Goal: Task Accomplishment & Management: Complete application form

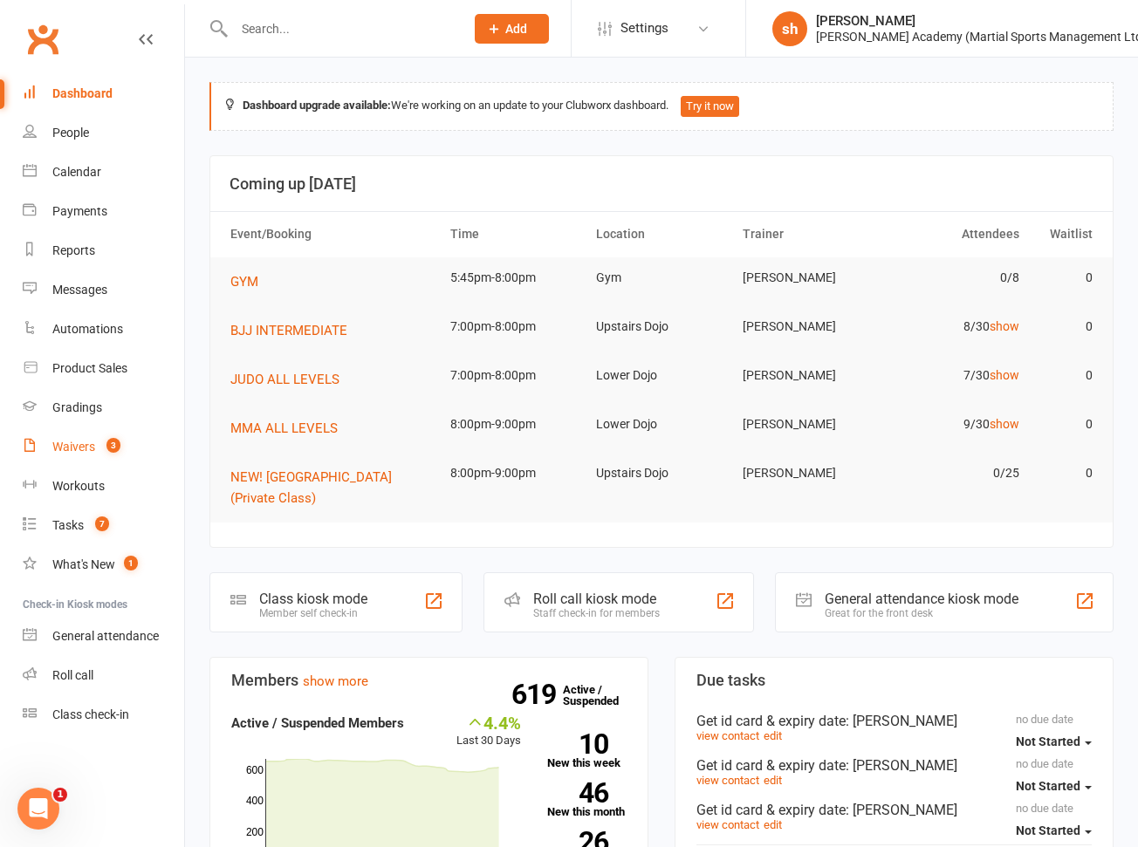
click at [86, 440] on div "Waivers" at bounding box center [73, 447] width 43 height 14
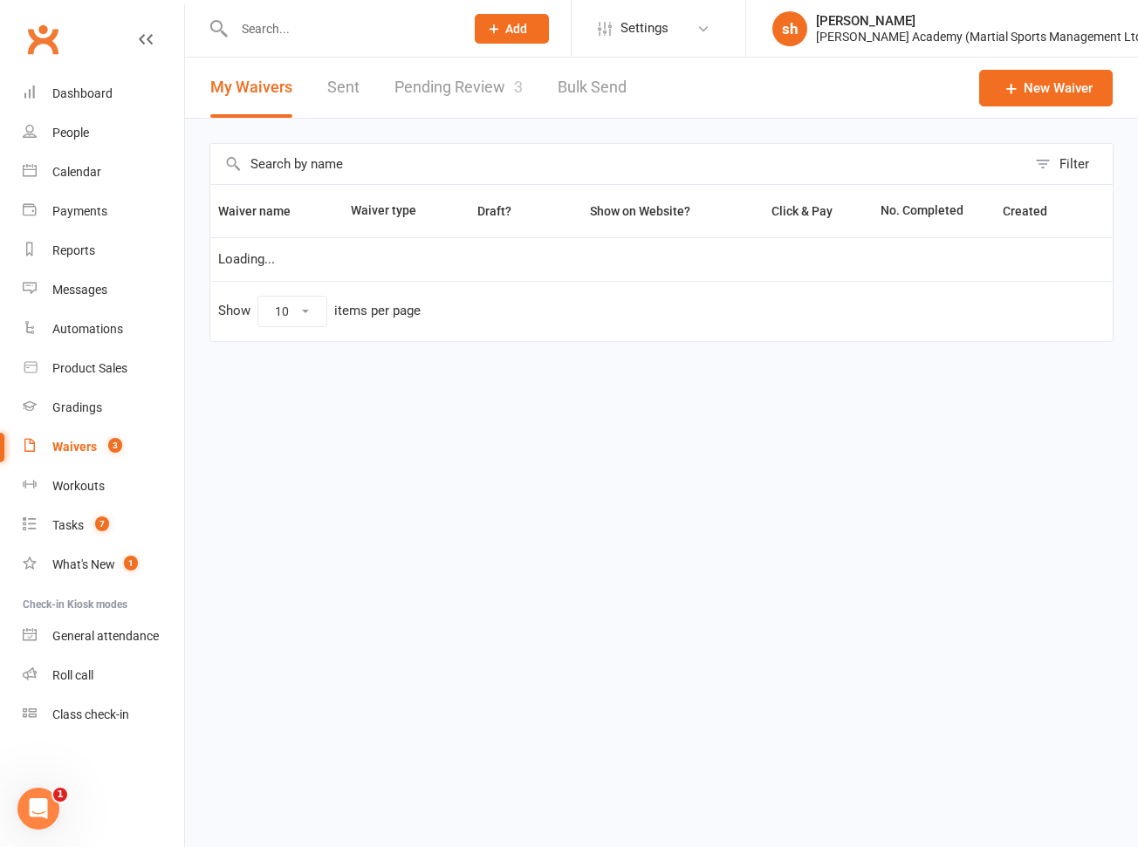
select select "100"
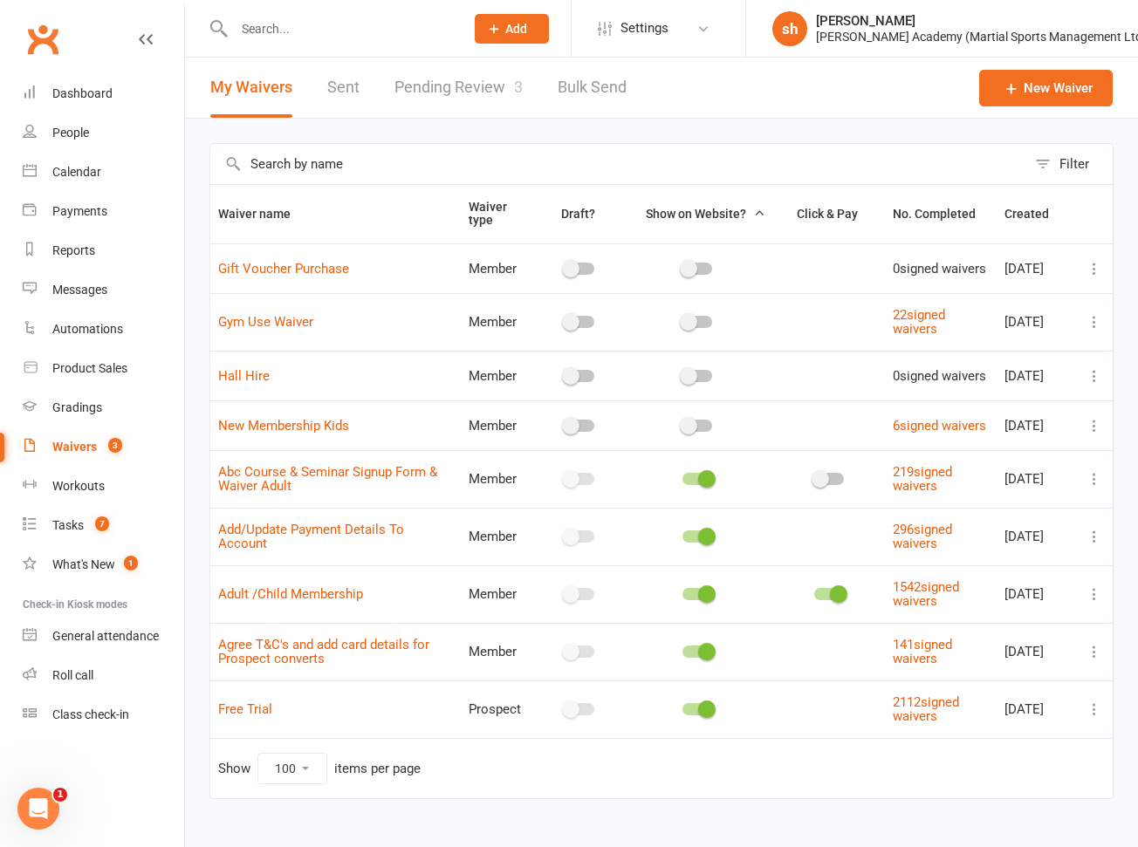
click at [486, 89] on link "Pending Review 3" at bounding box center [458, 88] width 128 height 60
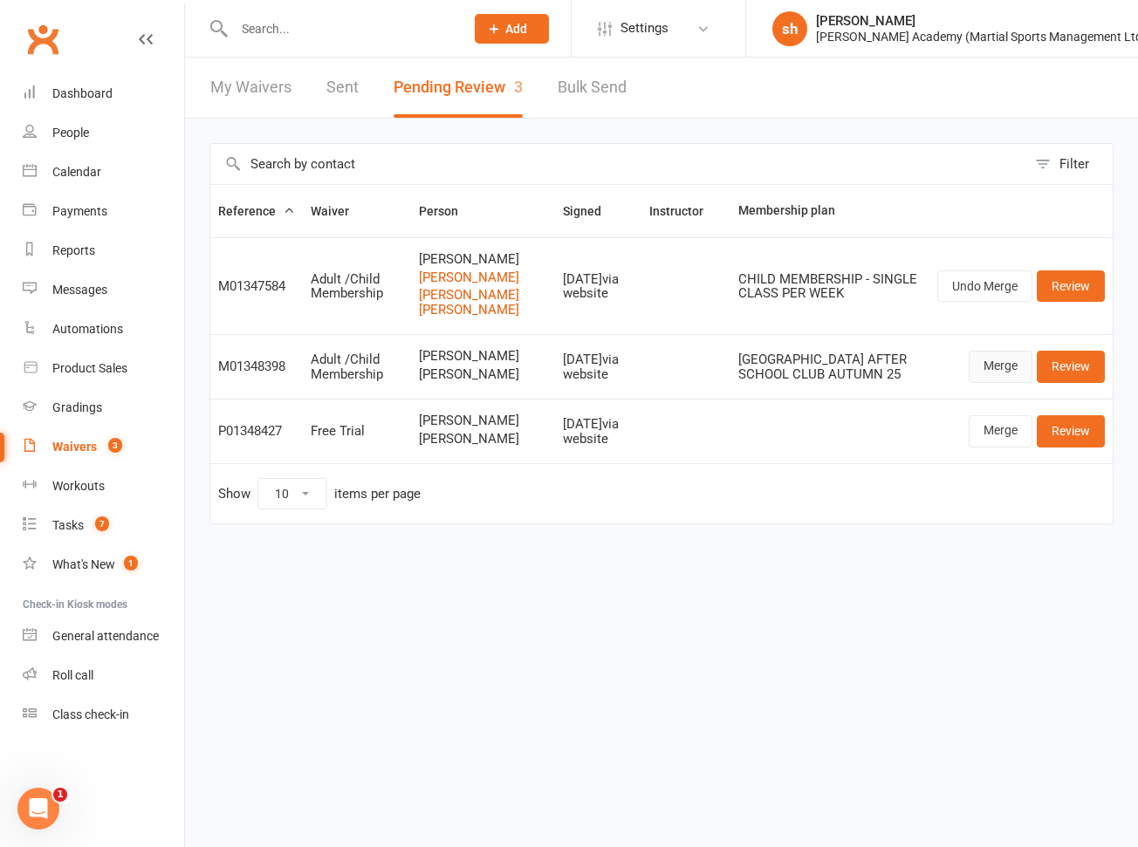
click at [1010, 361] on link "Merge" at bounding box center [1001, 366] width 64 height 31
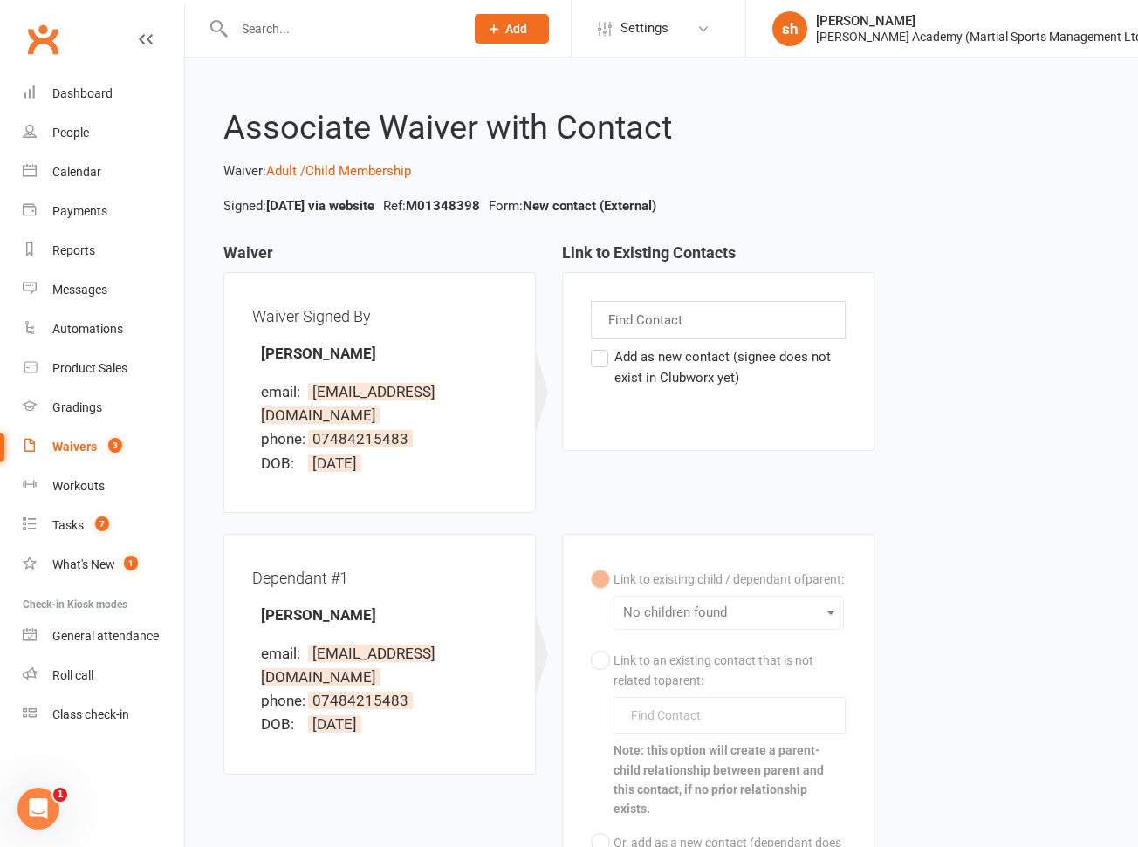
click at [695, 610] on div "Link to existing child / dependant of parent : No children found Link to an exi…" at bounding box center [718, 750] width 255 height 375
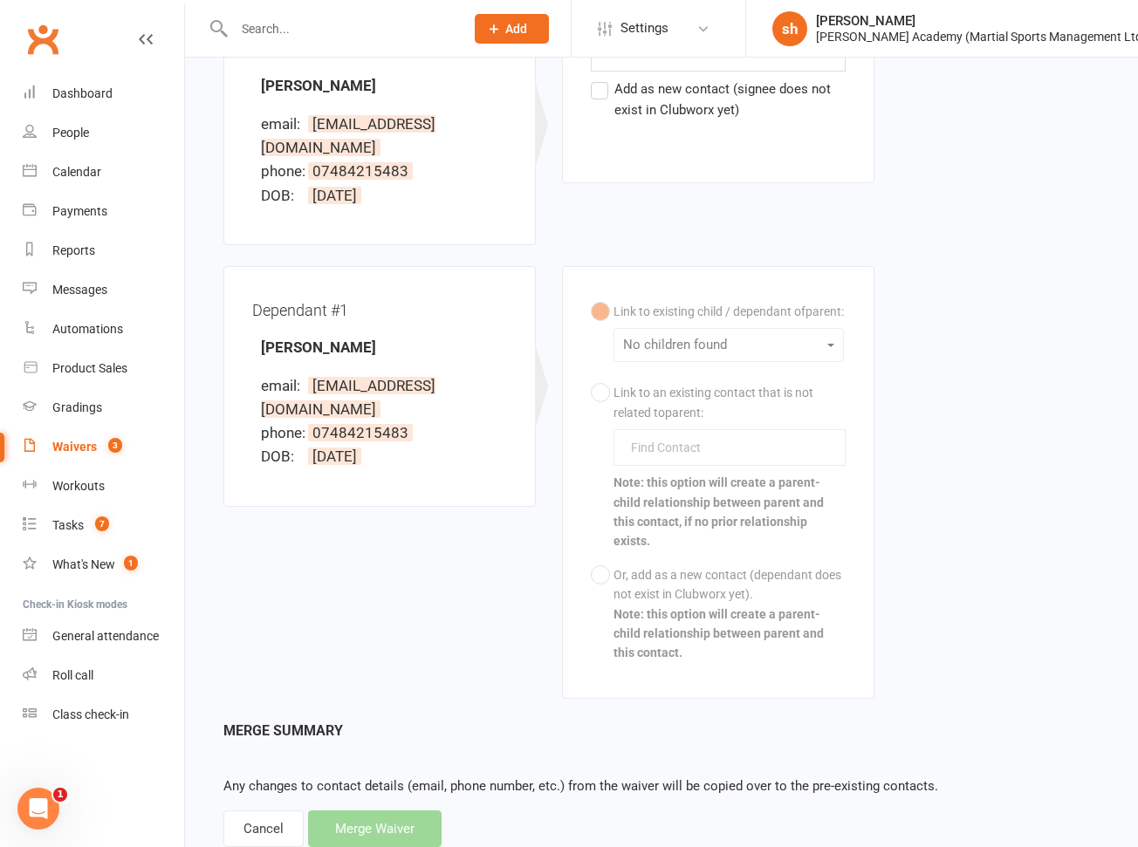
scroll to position [264, 0]
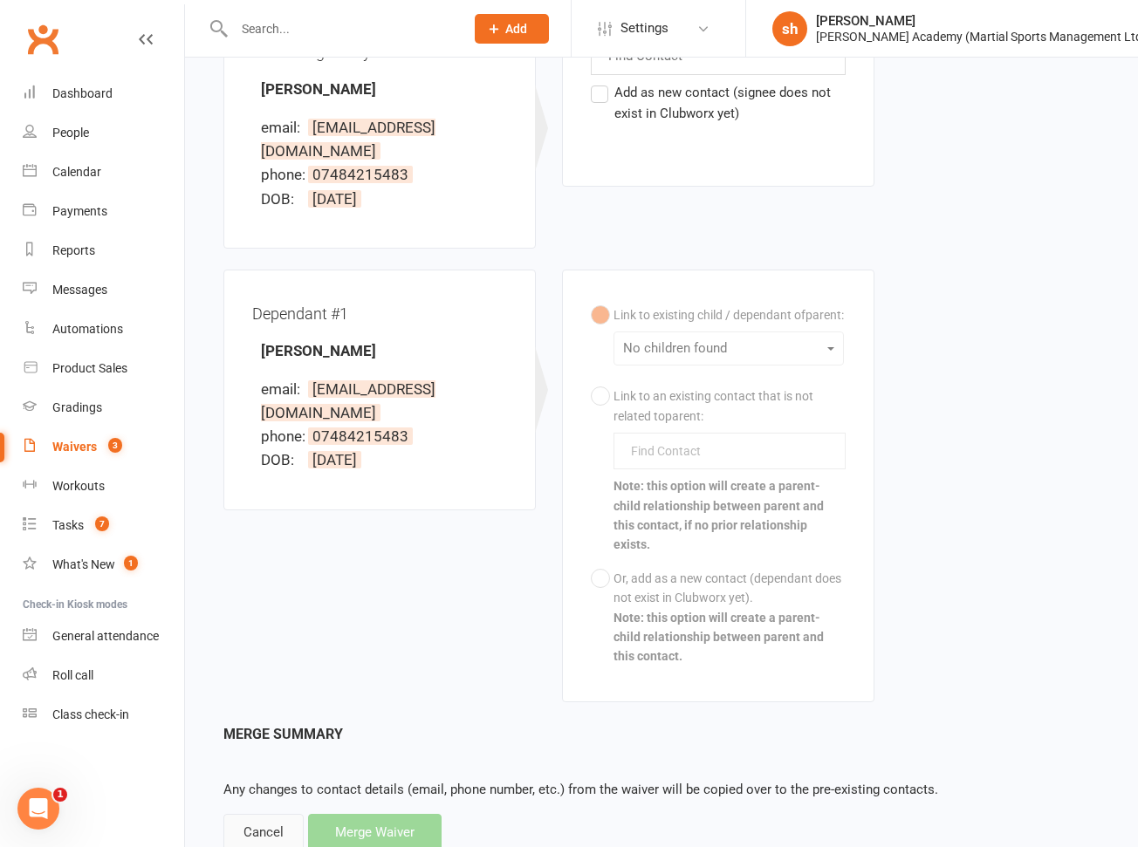
click at [261, 814] on div "Cancel" at bounding box center [263, 832] width 80 height 37
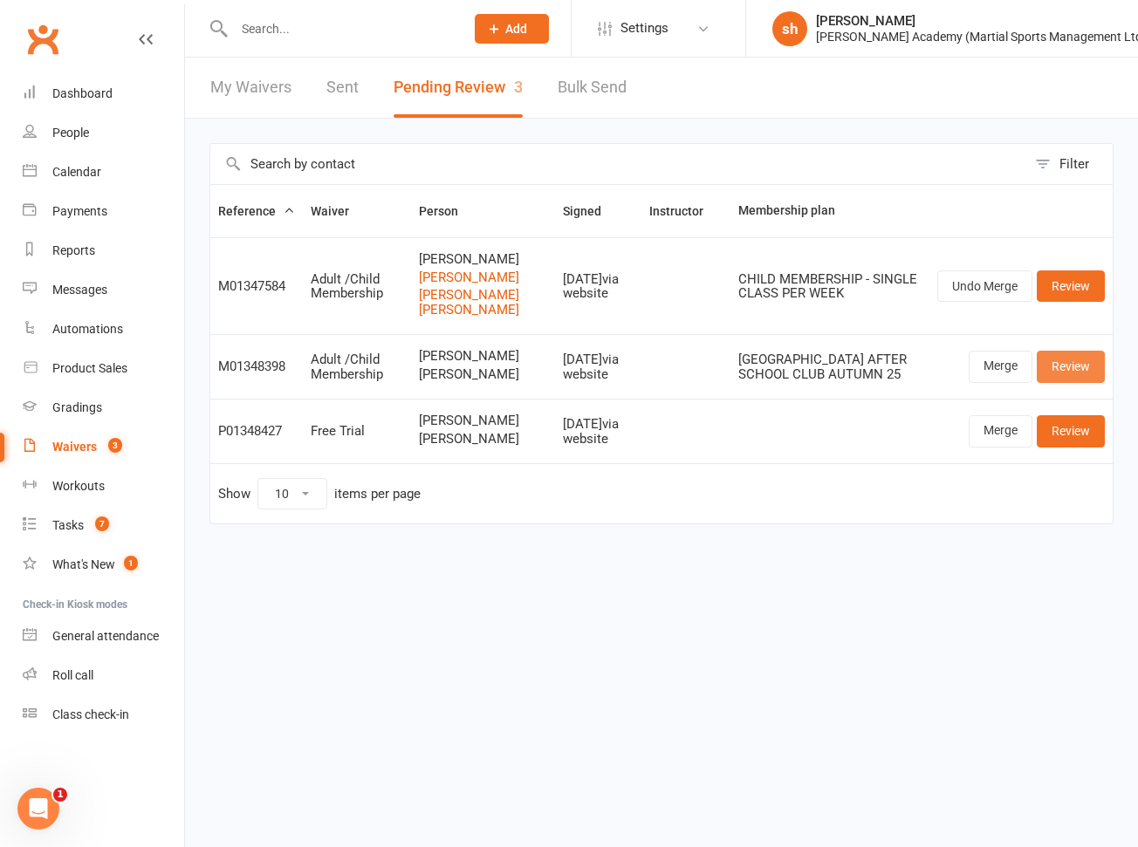
click at [1079, 362] on link "Review" at bounding box center [1071, 366] width 68 height 31
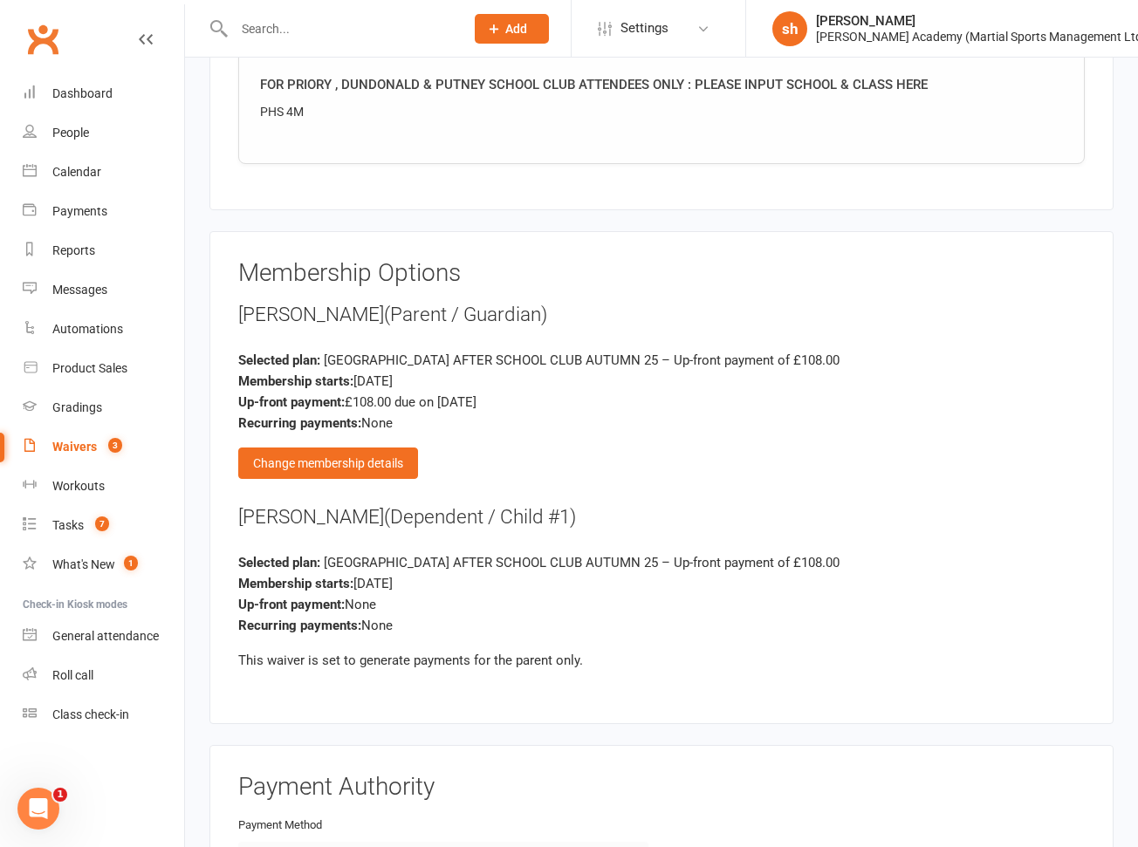
scroll to position [2991, 0]
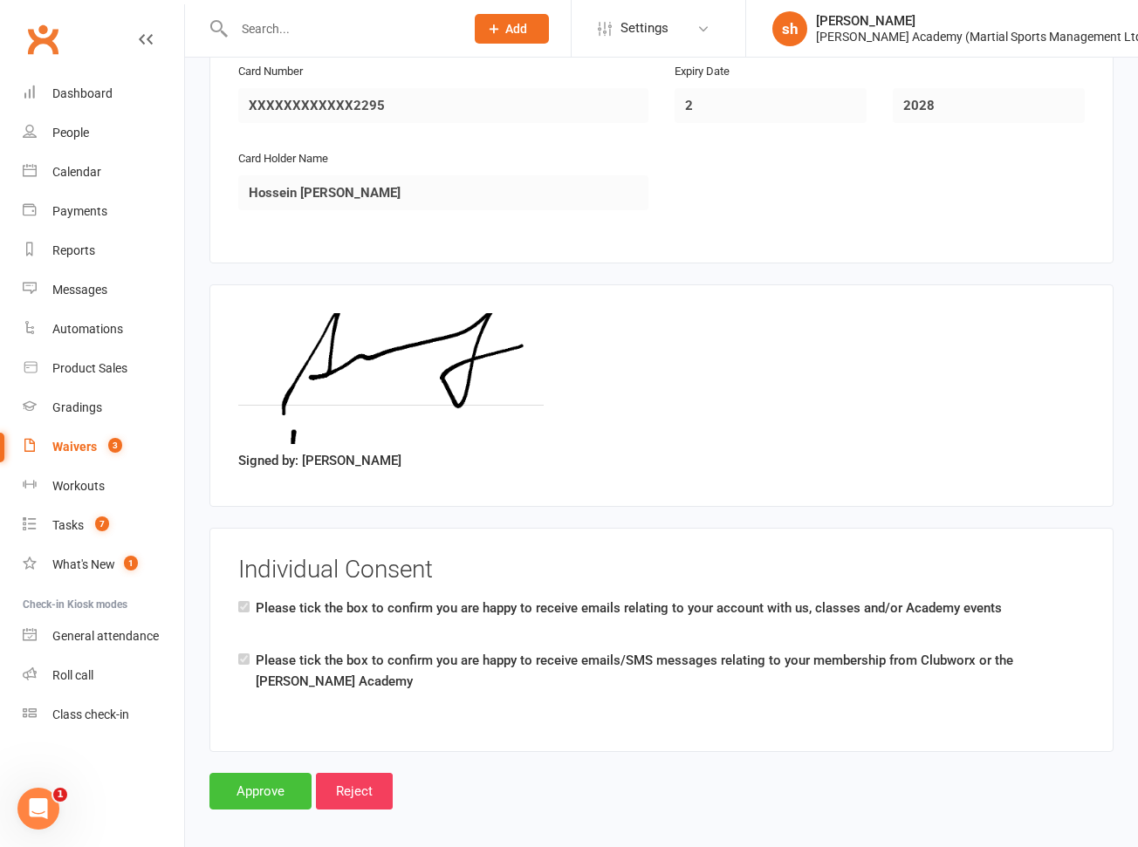
click at [274, 773] on input "Approve" at bounding box center [260, 791] width 102 height 37
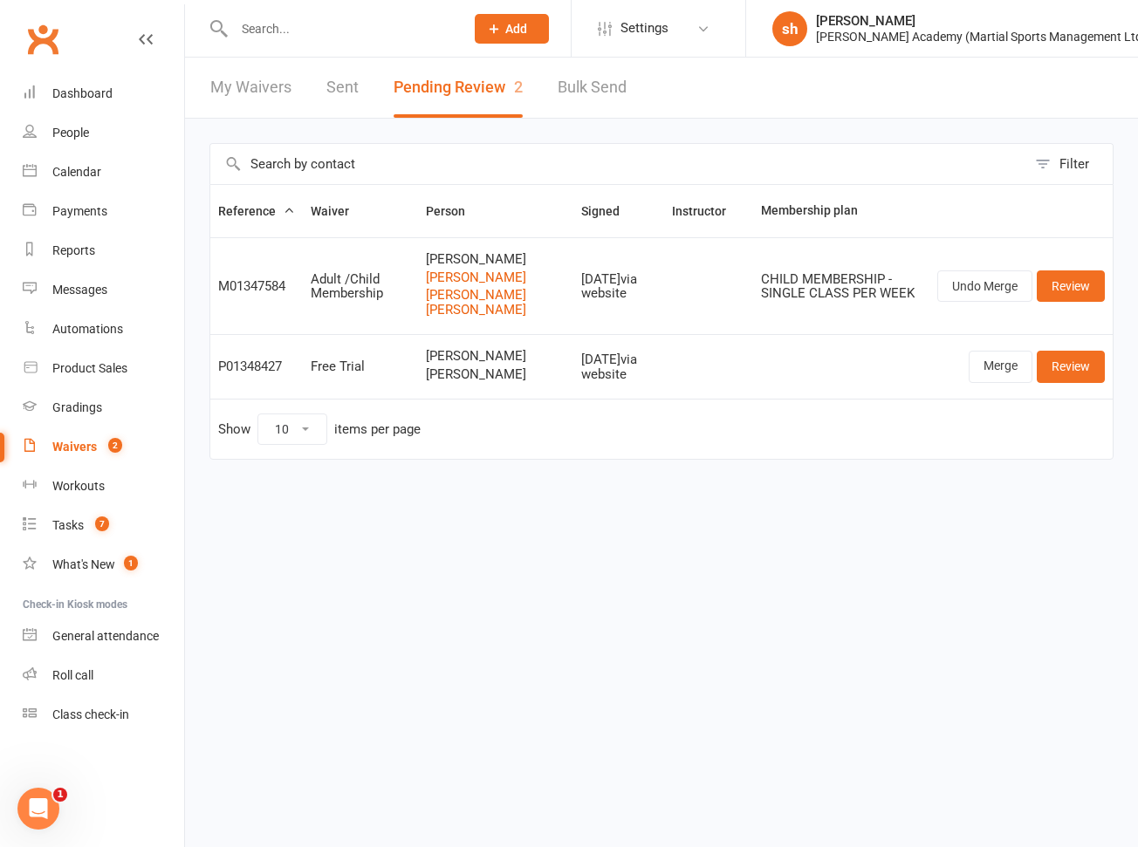
click at [252, 21] on input "text" at bounding box center [340, 29] width 223 height 24
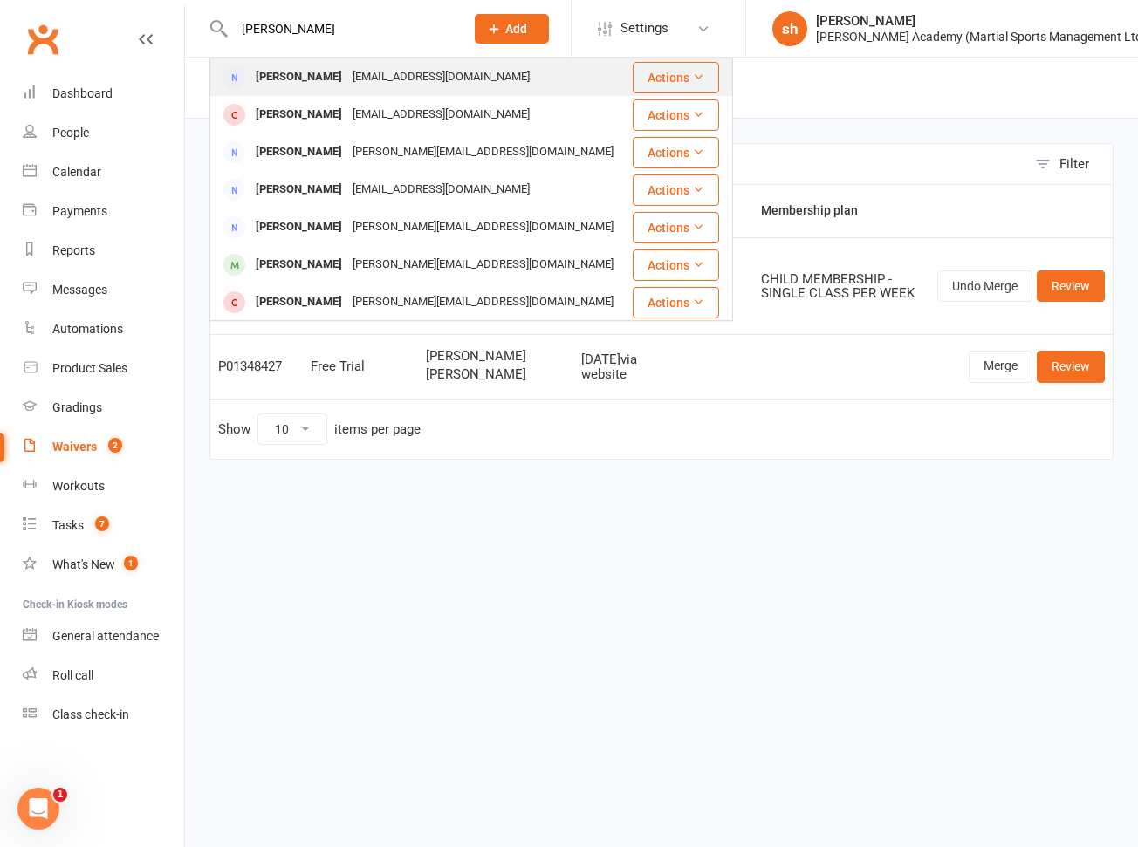
type input "[PERSON_NAME]"
click at [269, 67] on div "[PERSON_NAME]" at bounding box center [298, 77] width 97 height 25
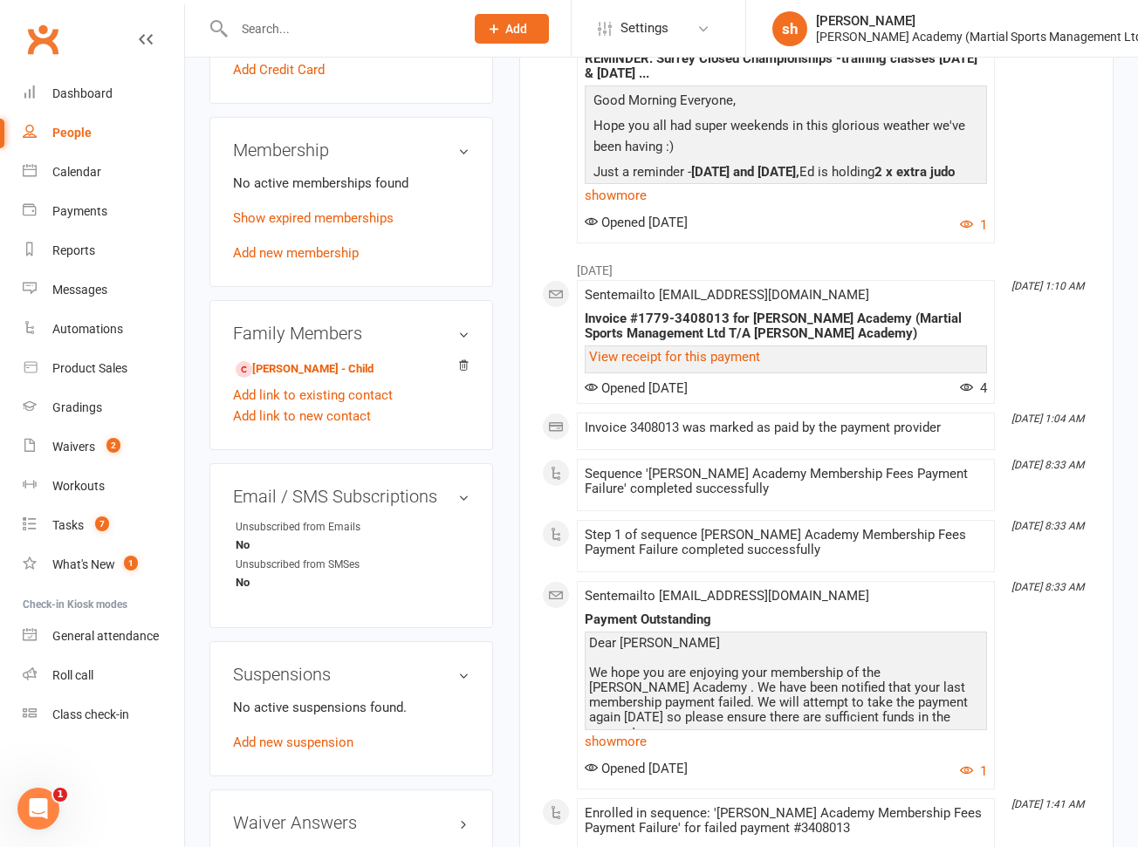
scroll to position [744, 0]
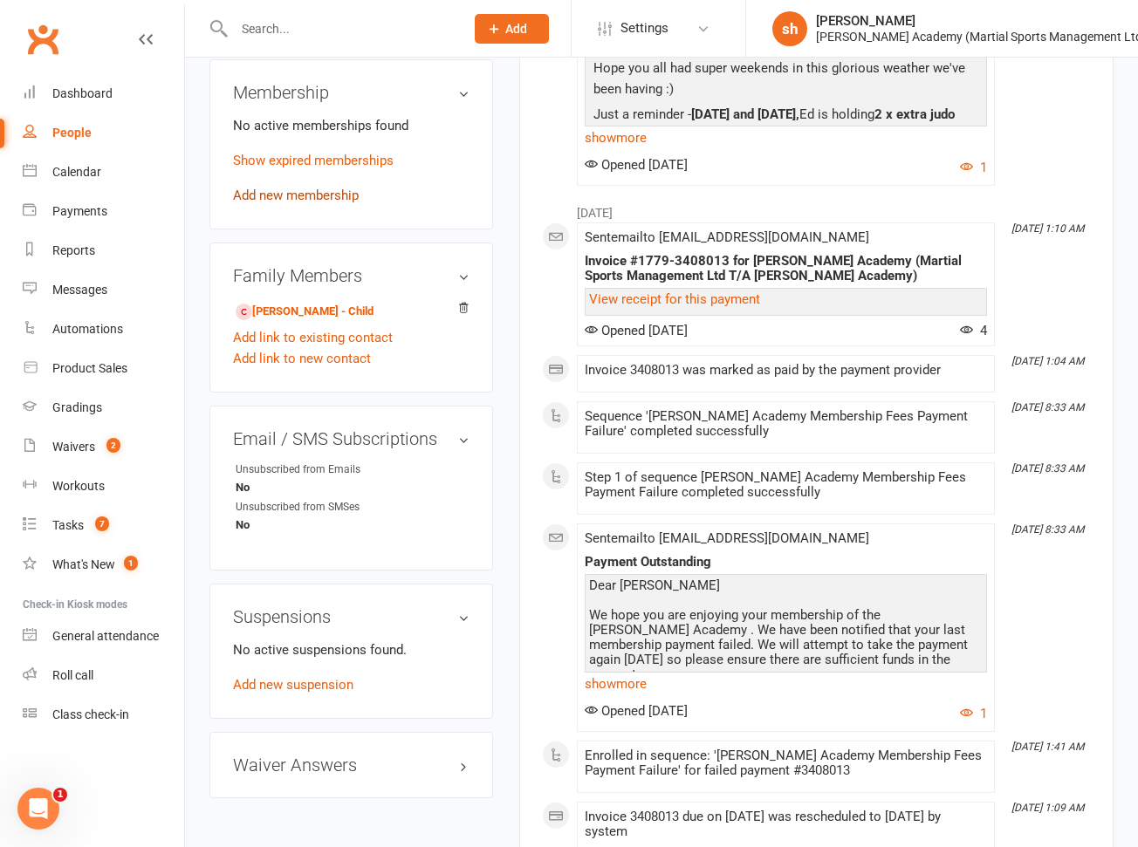
click at [340, 188] on link "Add new membership" at bounding box center [296, 196] width 126 height 16
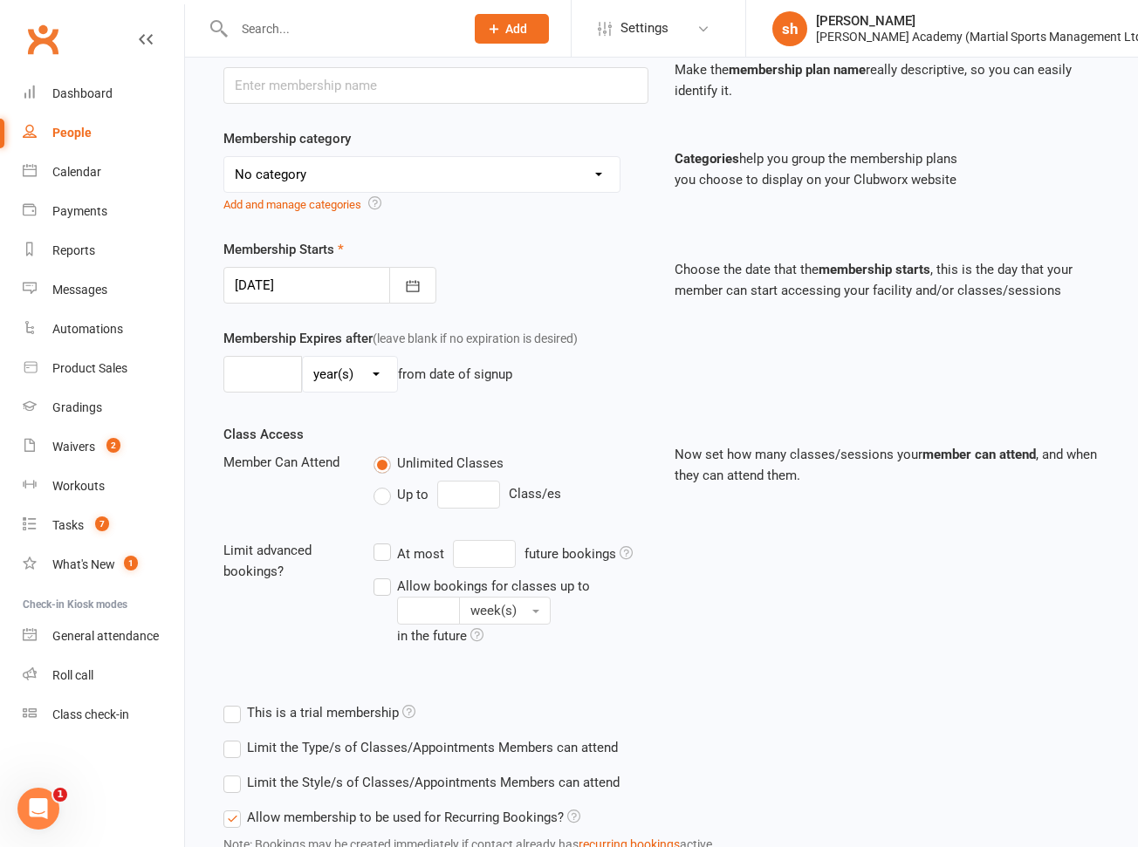
scroll to position [405, 0]
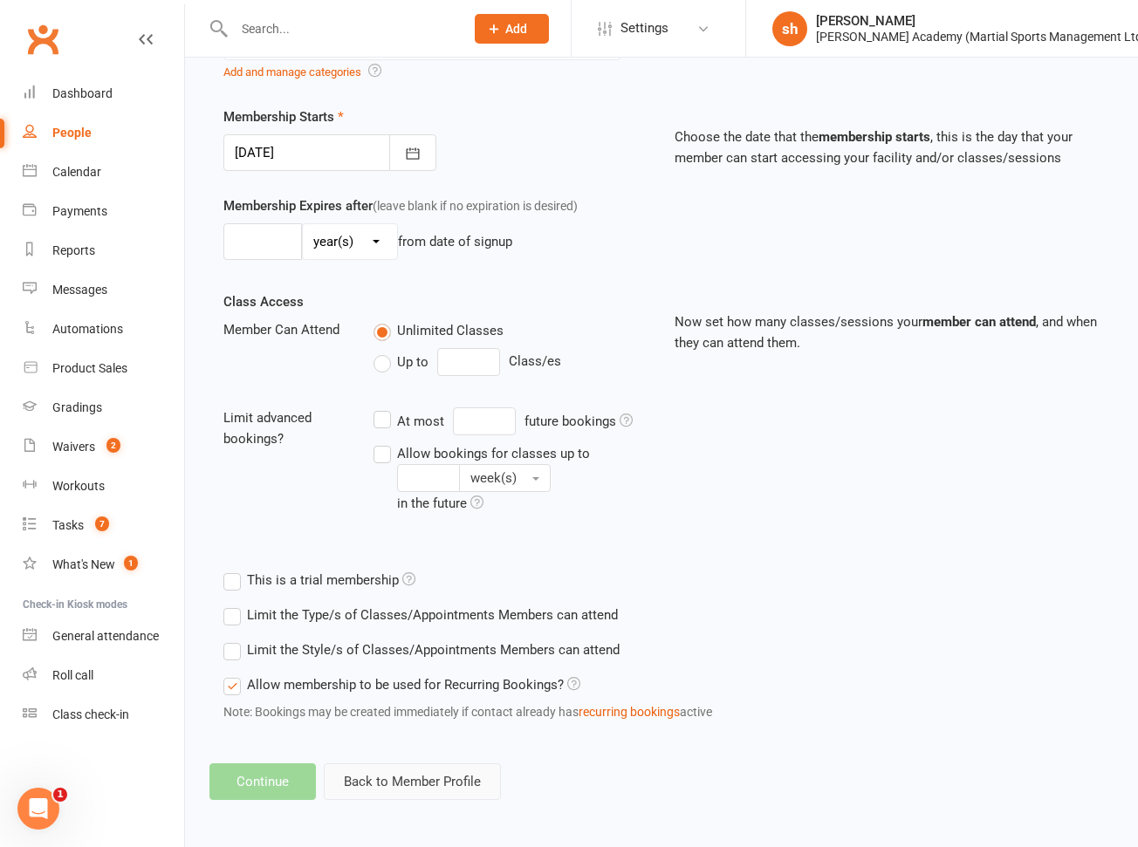
click at [387, 780] on button "Back to Member Profile" at bounding box center [412, 782] width 177 height 37
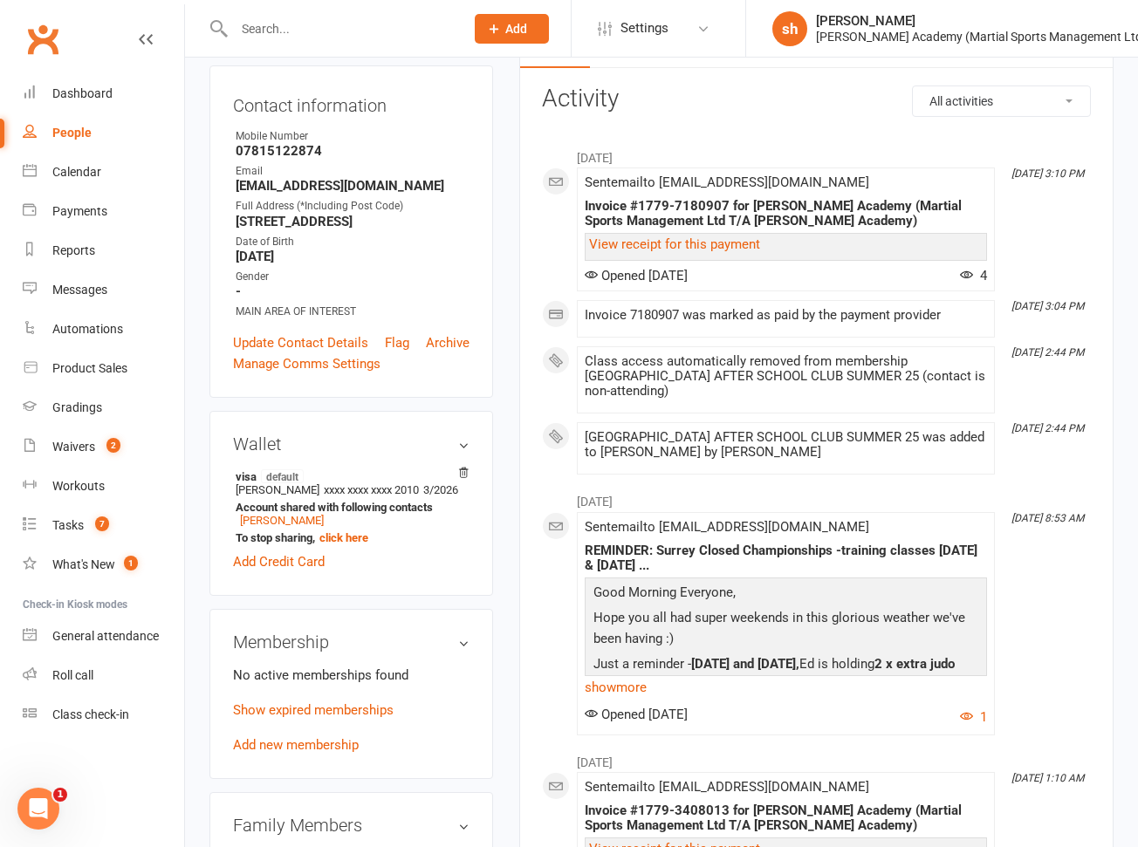
scroll to position [197, 0]
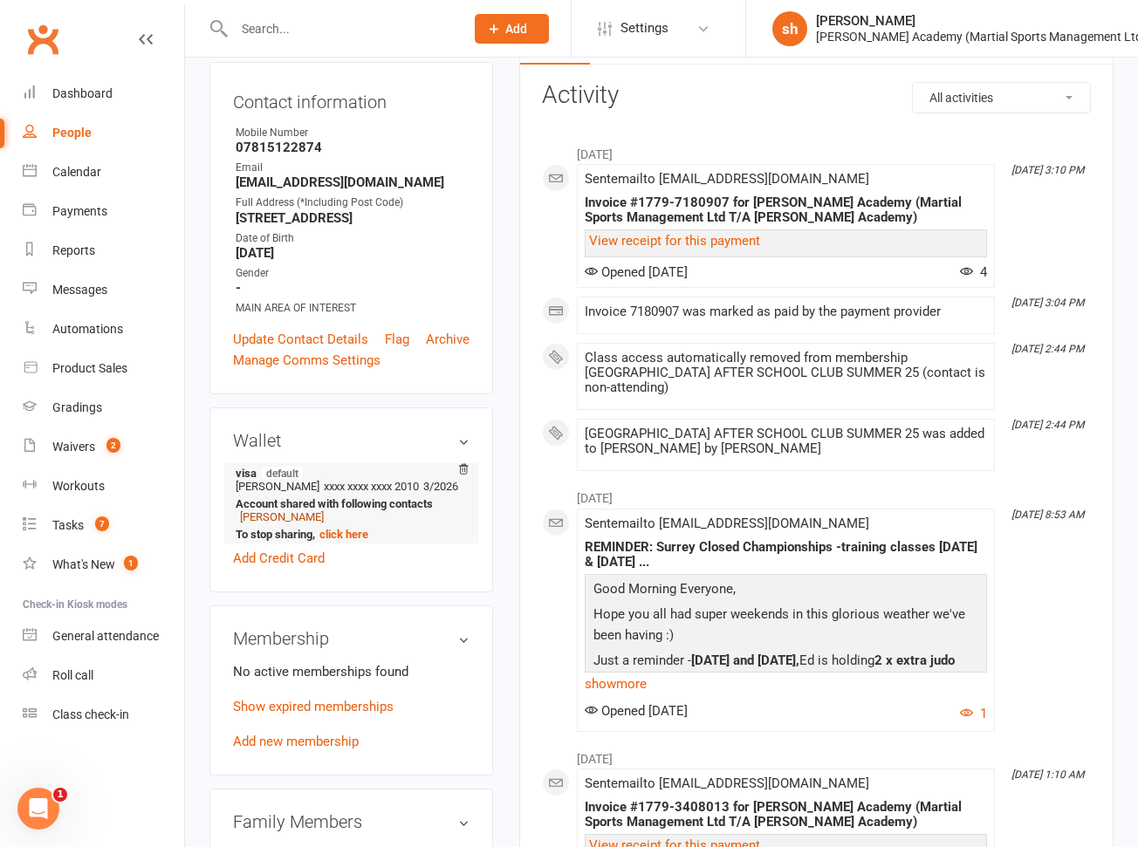
click at [275, 511] on link "[PERSON_NAME]" at bounding box center [282, 517] width 84 height 13
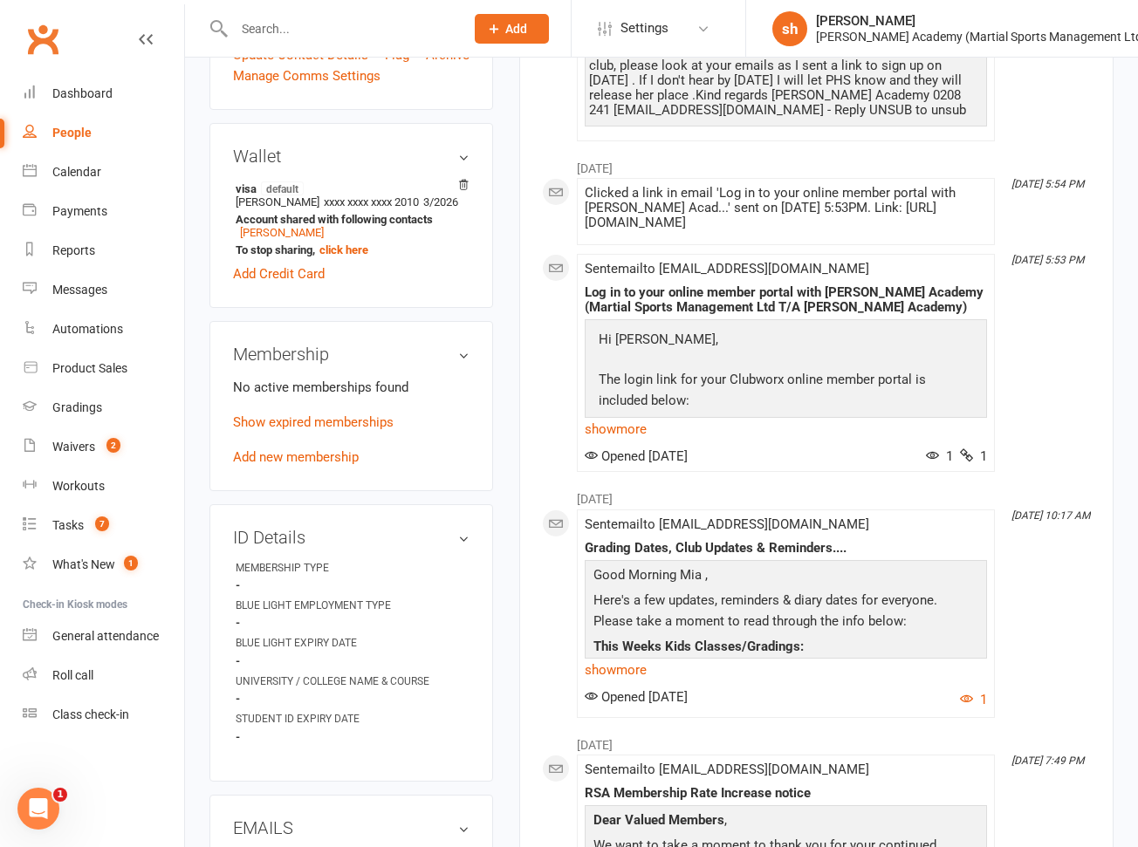
scroll to position [536, 0]
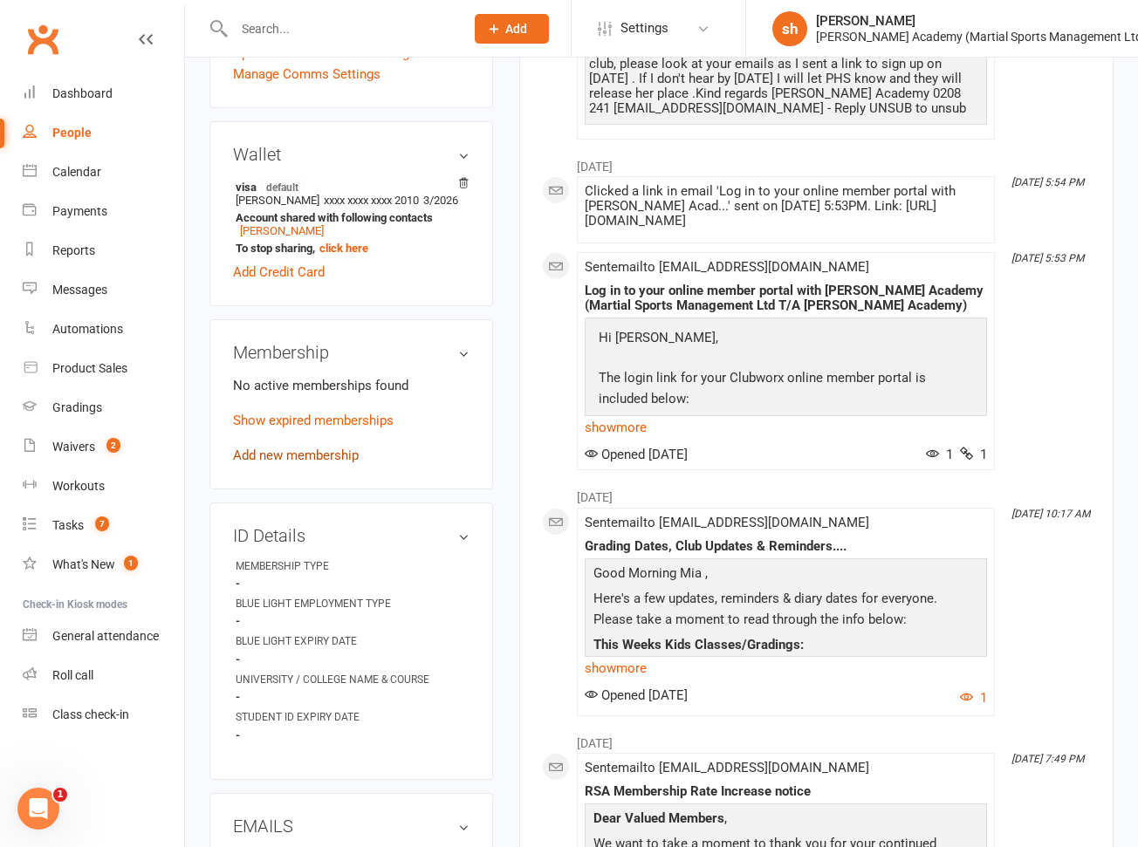
click at [275, 463] on link "Add new membership" at bounding box center [296, 456] width 126 height 16
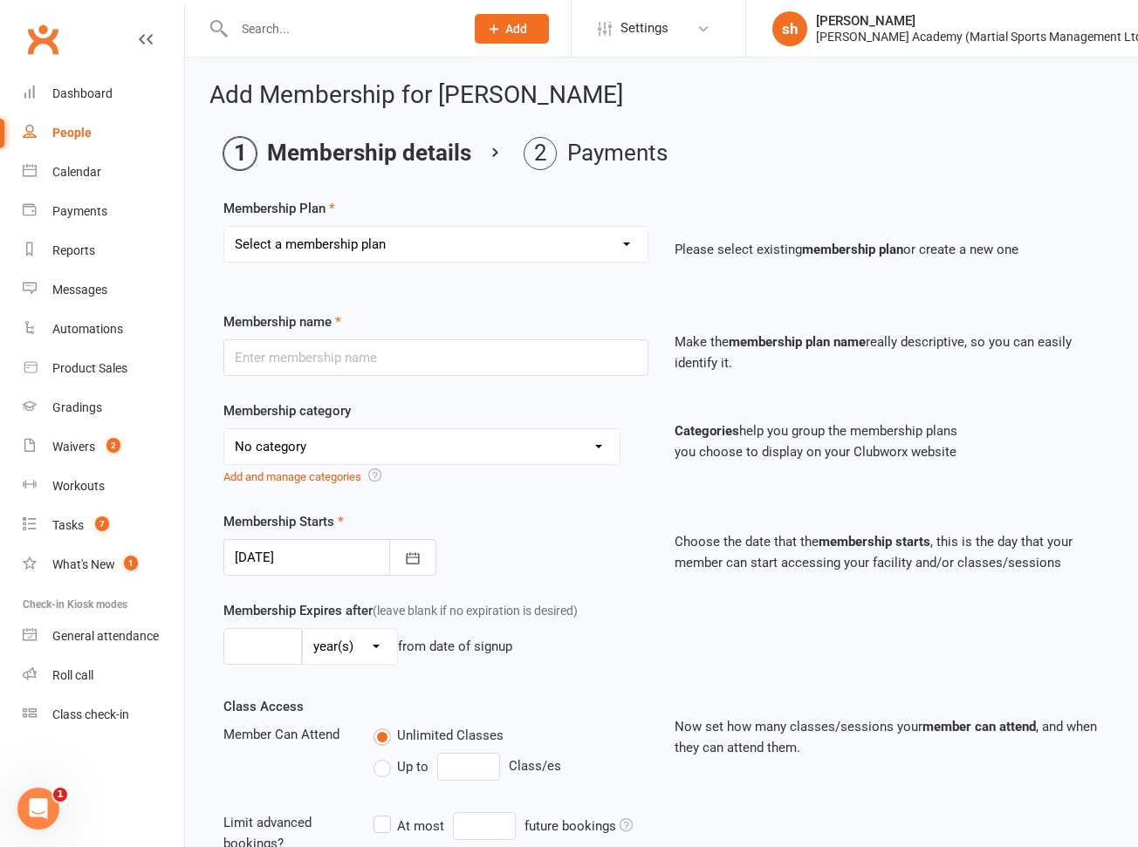
click at [297, 241] on select "Select a membership plan Create new Membership Plan [DEMOGRAPHIC_DATA] BJJ Gues…" at bounding box center [435, 244] width 423 height 35
select select "63"
click at [224, 227] on select "Select a membership plan Create new Membership Plan [DEMOGRAPHIC_DATA] BJJ Gues…" at bounding box center [435, 244] width 423 height 35
type input "[GEOGRAPHIC_DATA] AFTER SCHOOL CLUB AUTUMN 25"
select select "10"
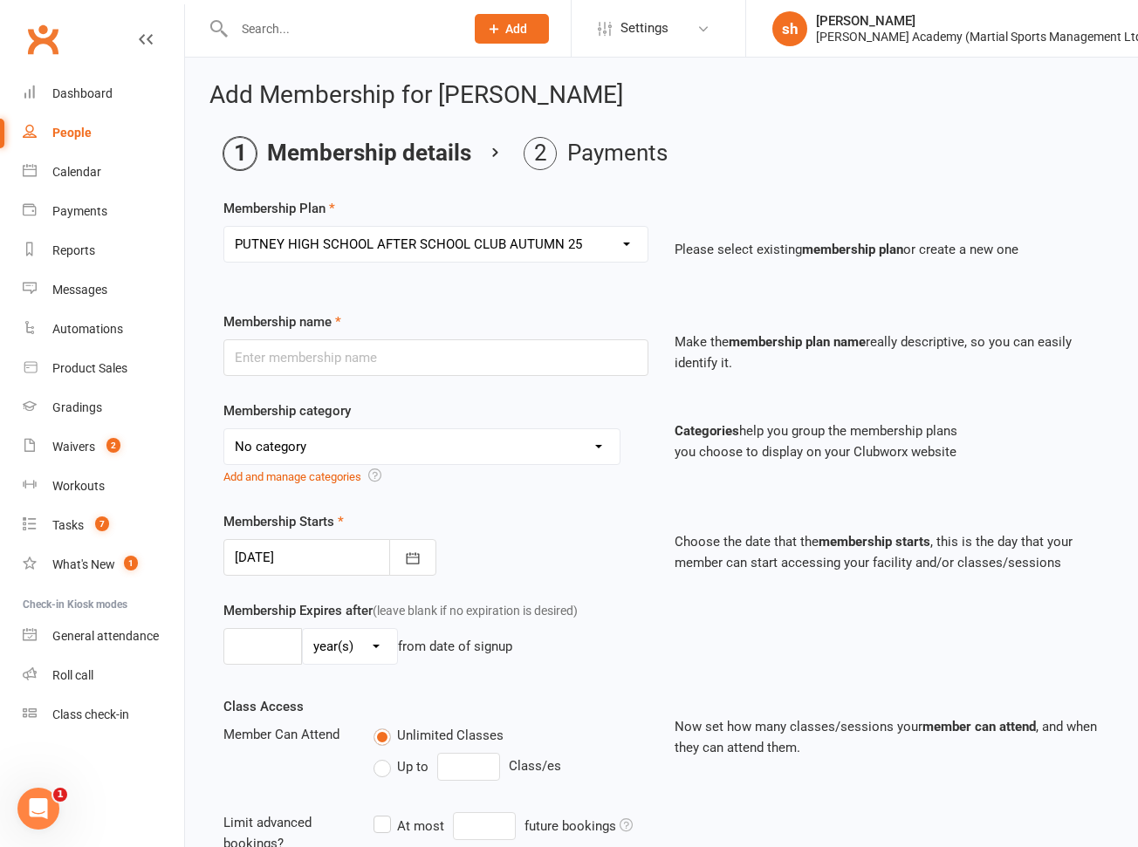
type input "3"
select select "2"
type input "10"
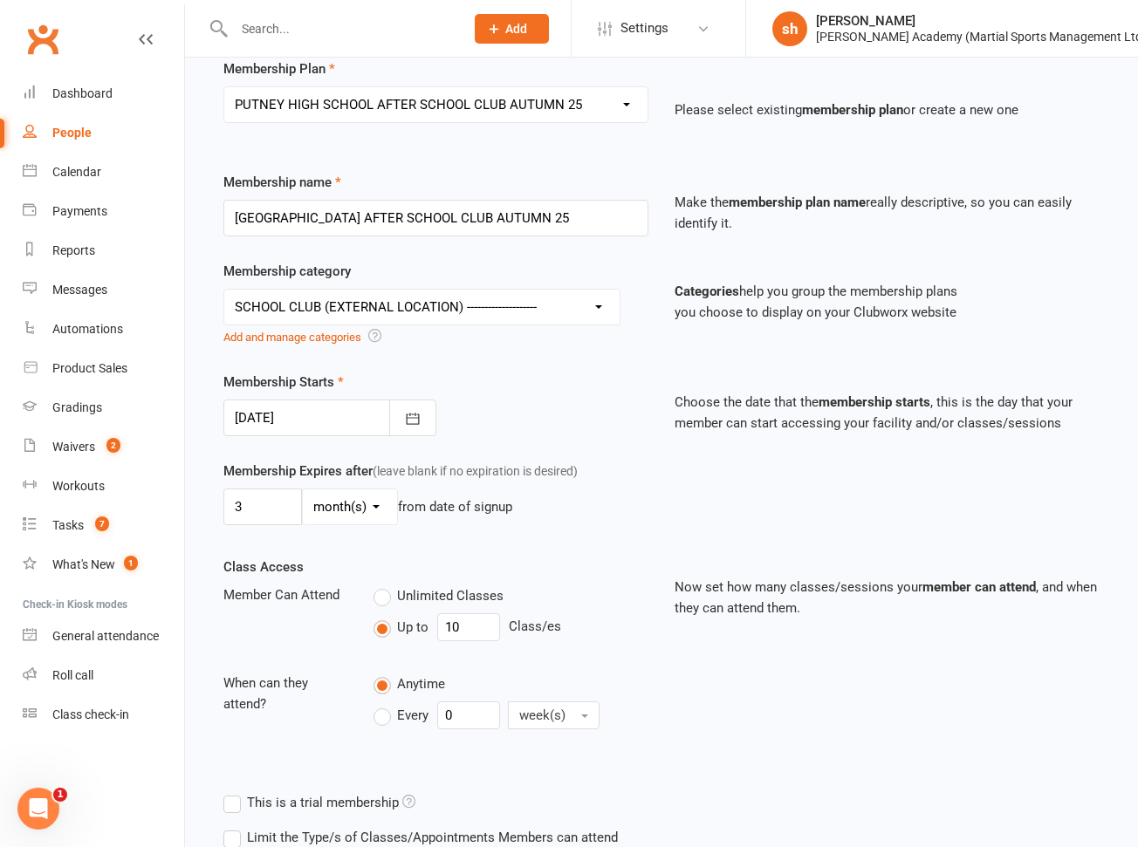
scroll to position [362, 0]
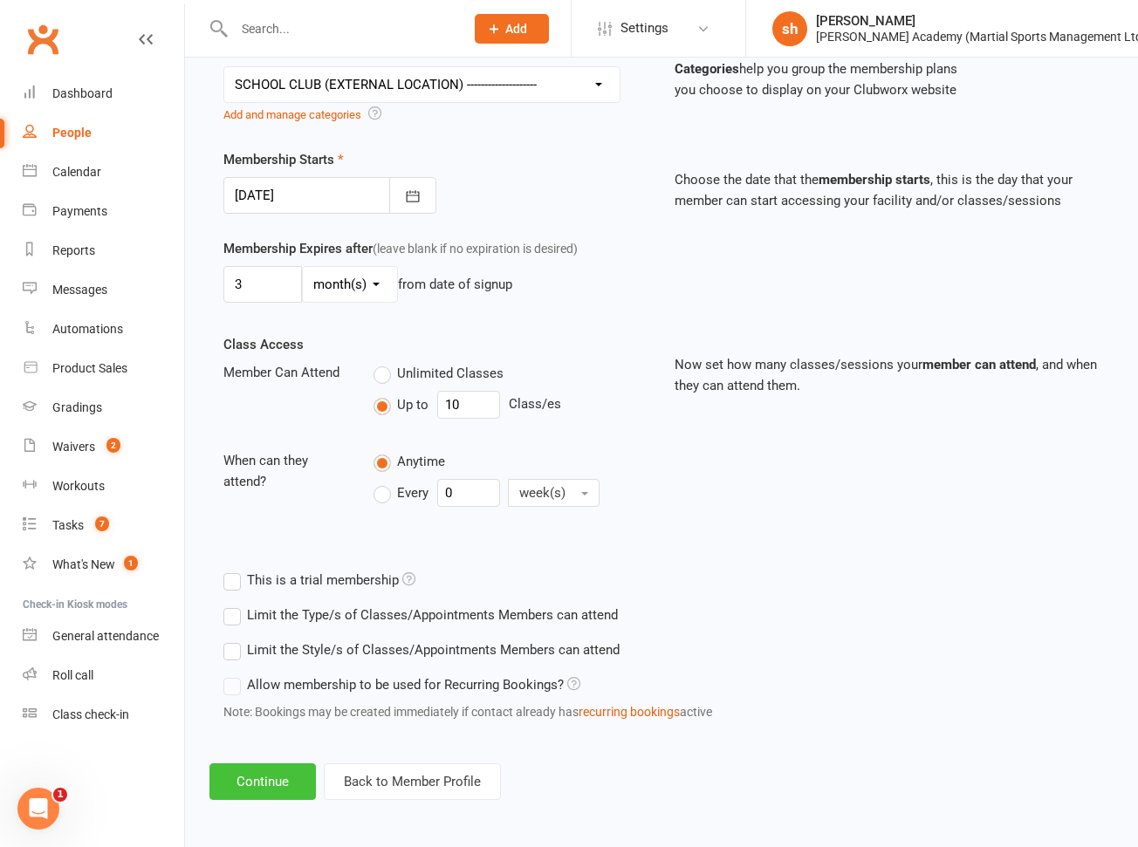
click at [290, 782] on button "Continue" at bounding box center [262, 782] width 106 height 37
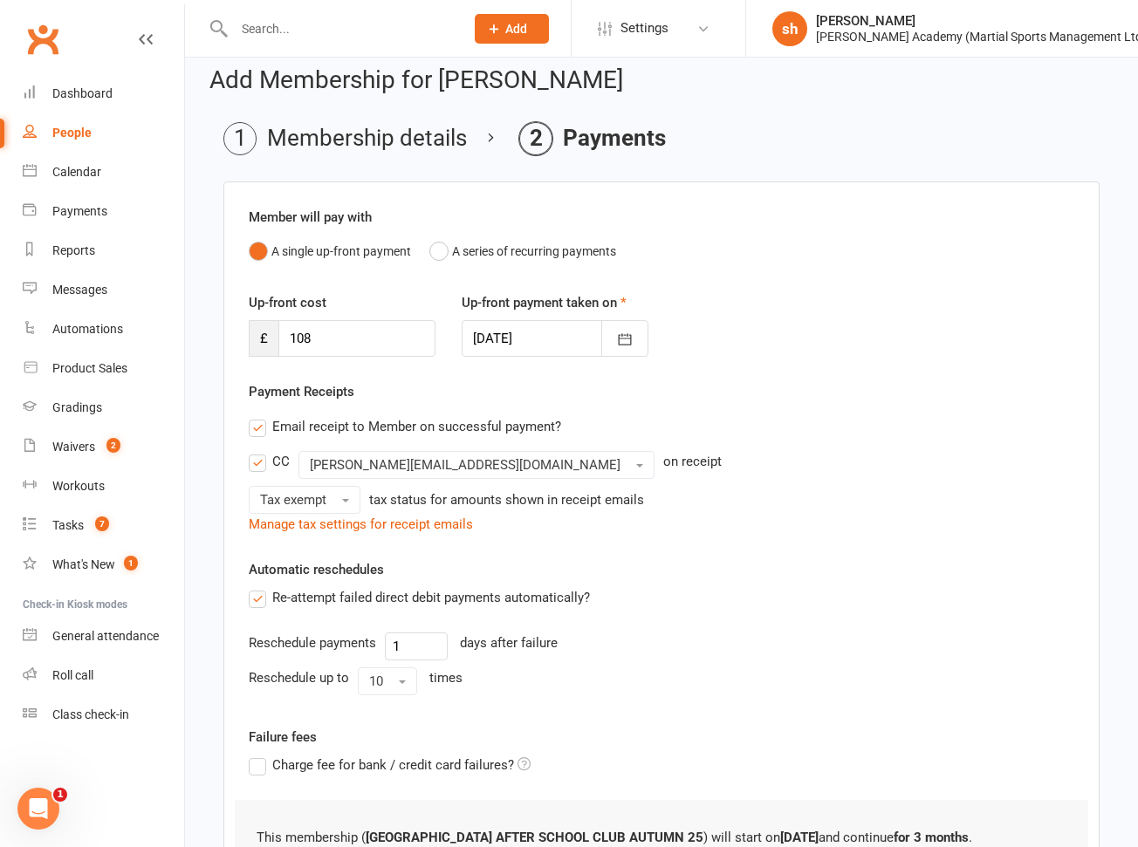
scroll to position [239, 0]
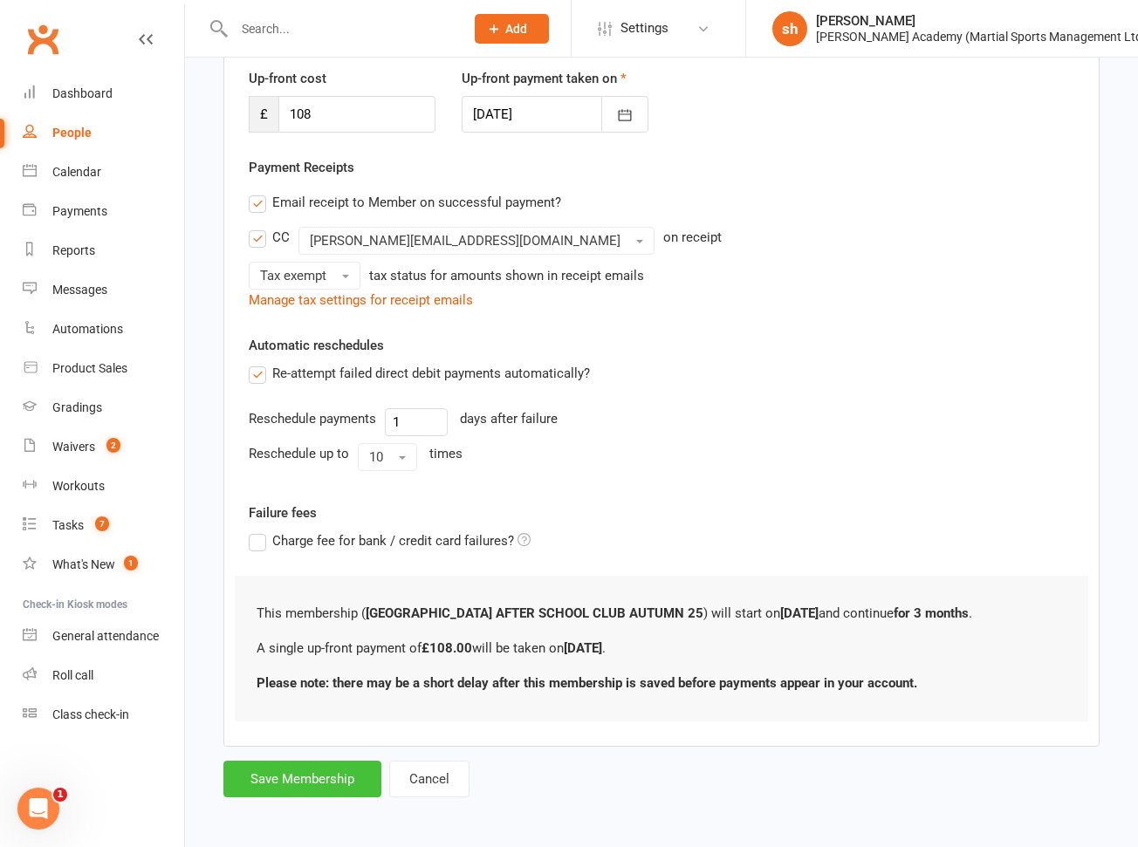
click at [299, 776] on button "Save Membership" at bounding box center [302, 779] width 158 height 37
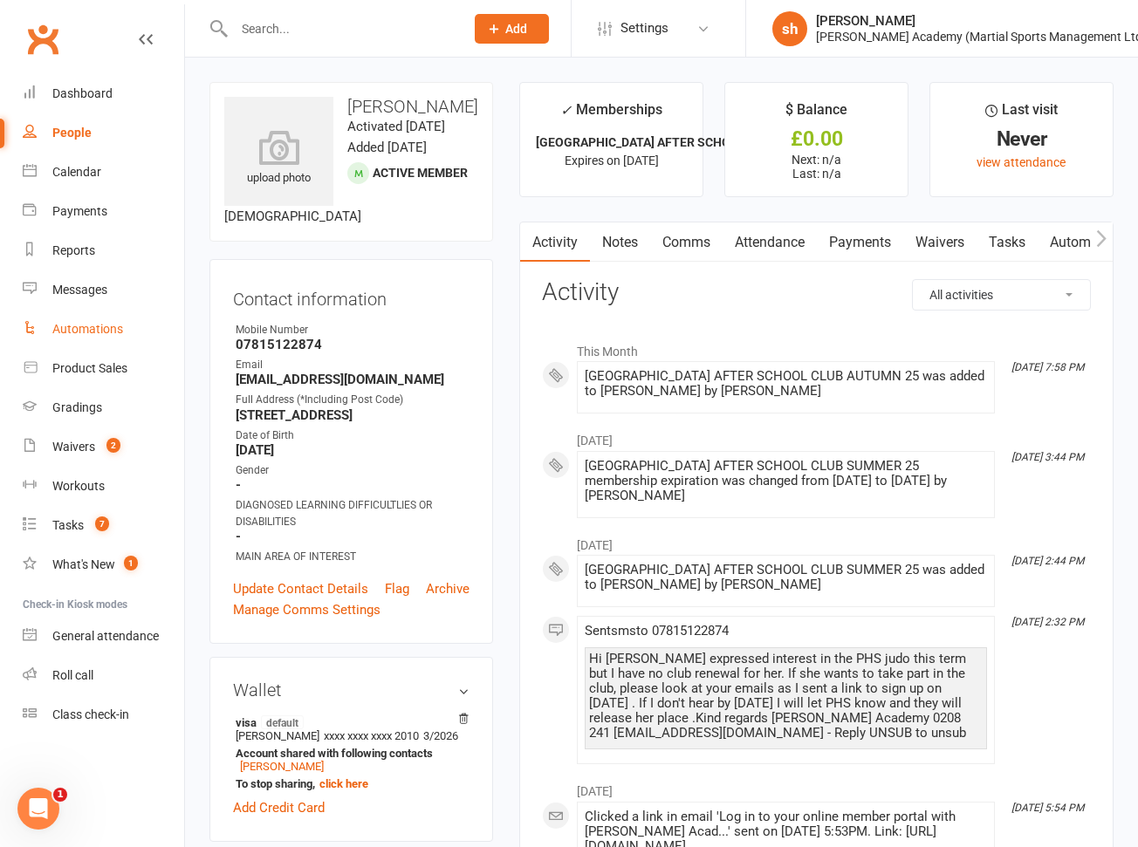
click at [90, 312] on link "Automations" at bounding box center [103, 329] width 161 height 39
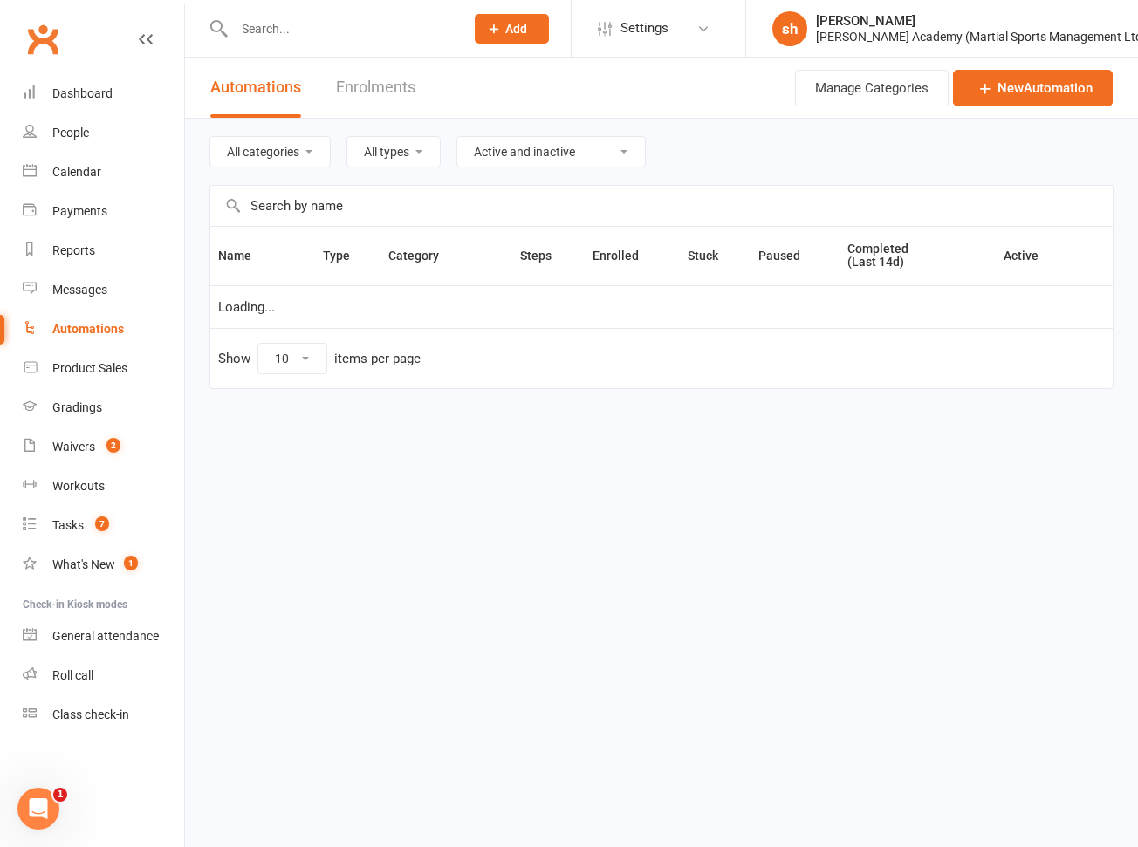
select select "50"
